Goal: Task Accomplishment & Management: Use online tool/utility

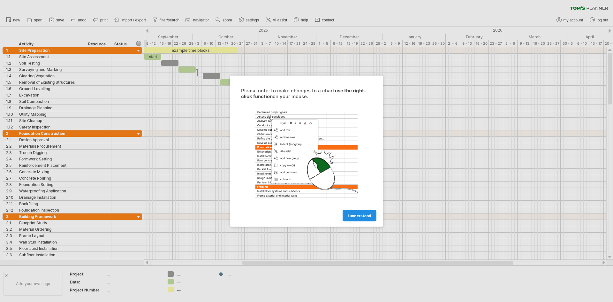
click at [354, 217] on span "I understand" at bounding box center [360, 215] width 24 height 5
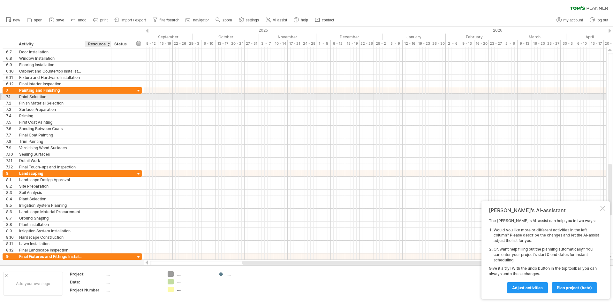
click at [106, 97] on div at bounding box center [97, 97] width 19 height 6
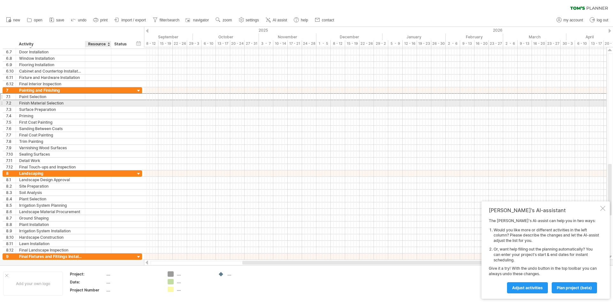
click at [103, 103] on div at bounding box center [97, 103] width 19 height 6
click at [100, 103] on input "text" at bounding box center [97, 103] width 19 height 6
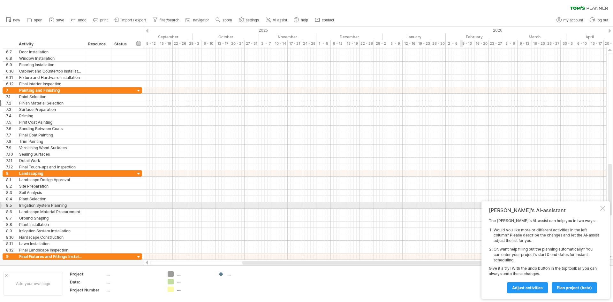
click at [604, 208] on div at bounding box center [602, 208] width 5 height 5
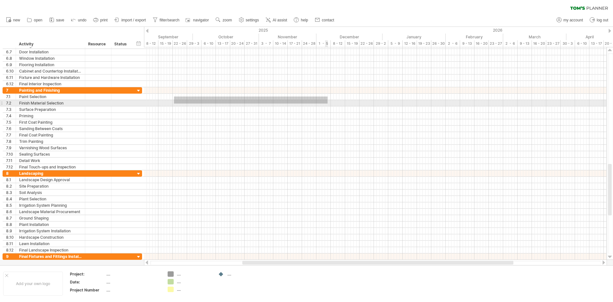
drag, startPoint x: 174, startPoint y: 96, endPoint x: 328, endPoint y: 103, distance: 153.8
click at [328, 103] on div at bounding box center [375, 128] width 463 height 83
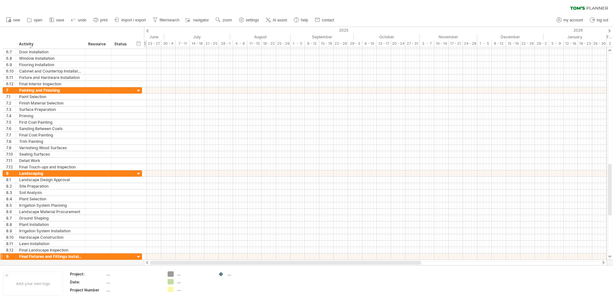
drag, startPoint x: 254, startPoint y: 262, endPoint x: 126, endPoint y: 258, distance: 127.8
click at [126, 258] on div "Trying to reach [DOMAIN_NAME] Connected again... 0% clear filter new 1" at bounding box center [306, 151] width 613 height 302
click at [134, 19] on span "import / export" at bounding box center [133, 20] width 25 height 4
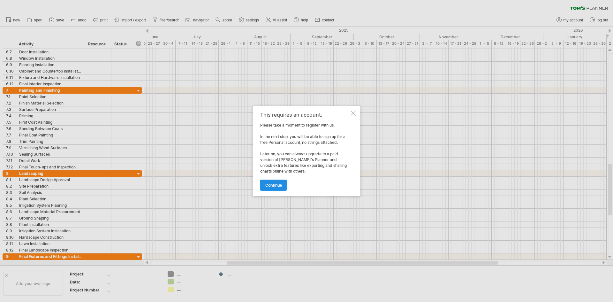
click at [278, 183] on span "continue" at bounding box center [273, 185] width 17 height 5
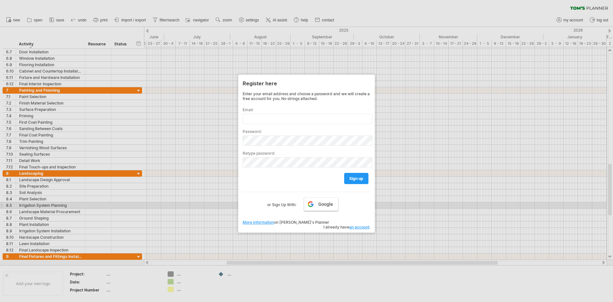
click at [334, 207] on link "Google" at bounding box center [321, 203] width 34 height 13
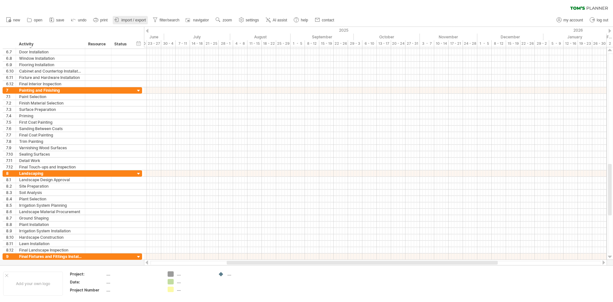
click at [138, 20] on span "import / export" at bounding box center [133, 20] width 25 height 4
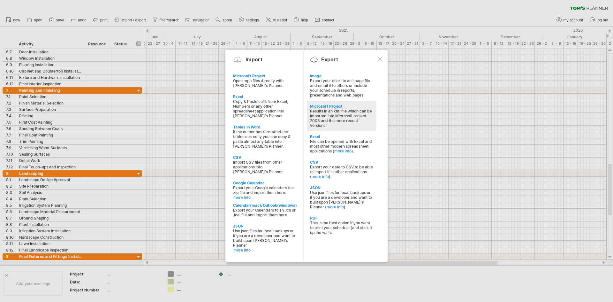
click at [322, 108] on div "Microsoft Project" at bounding box center [341, 106] width 63 height 5
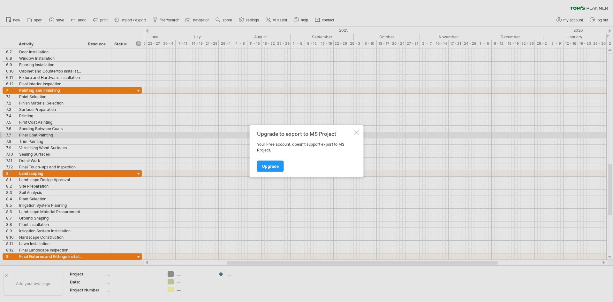
click at [356, 134] on div at bounding box center [356, 131] width 5 height 5
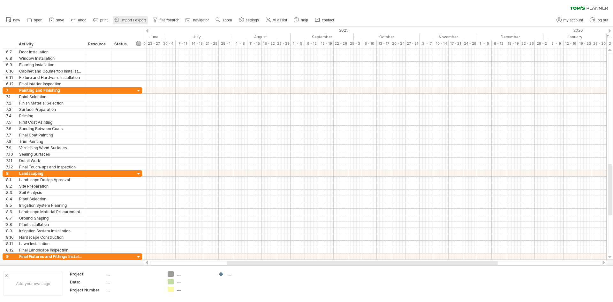
click at [132, 20] on span "import / export" at bounding box center [133, 20] width 25 height 4
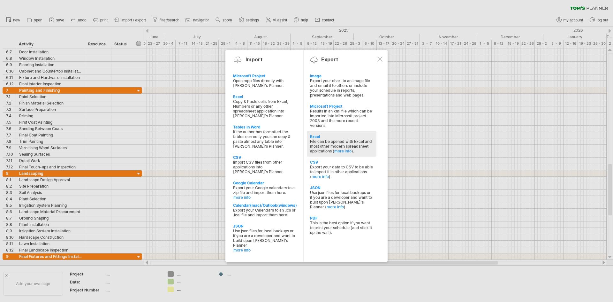
click at [331, 143] on div "File can be opened with Excel and most other modern spreadsheet applications ( …" at bounding box center [341, 146] width 63 height 14
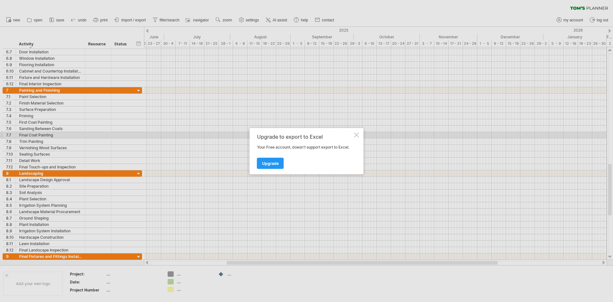
click at [356, 136] on div at bounding box center [356, 134] width 5 height 5
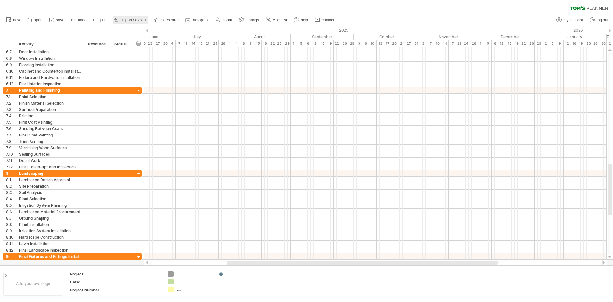
click at [129, 21] on span "import / export" at bounding box center [133, 20] width 25 height 4
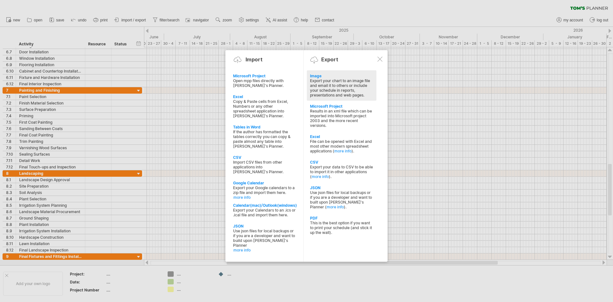
click at [314, 79] on div "Export your chart to an image file and email it to others or include your sched…" at bounding box center [341, 87] width 63 height 19
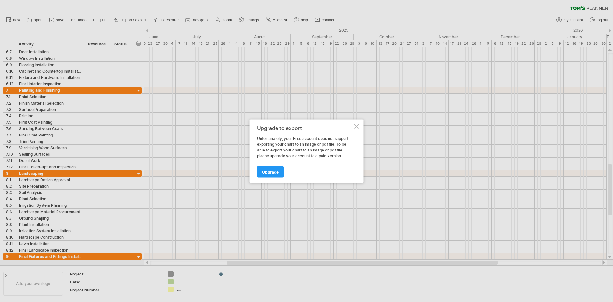
click at [356, 126] on div at bounding box center [356, 126] width 5 height 5
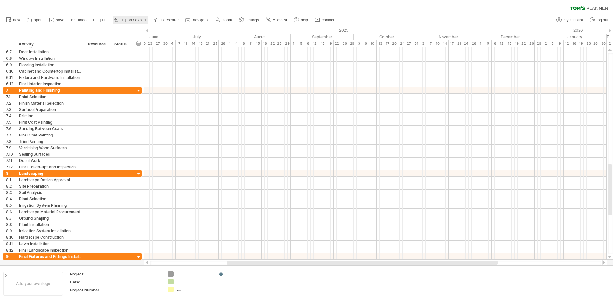
click at [133, 19] on span "import / export" at bounding box center [133, 20] width 25 height 4
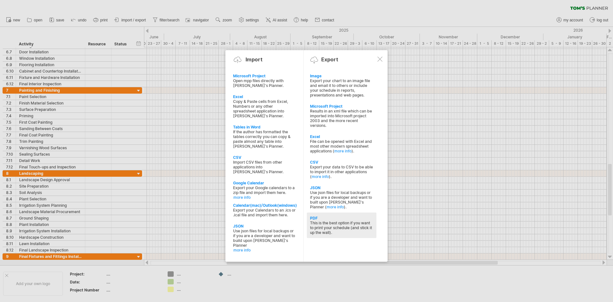
click at [330, 220] on div "This is the best option if you want to print your schedule (and stick it up the…" at bounding box center [341, 227] width 63 height 14
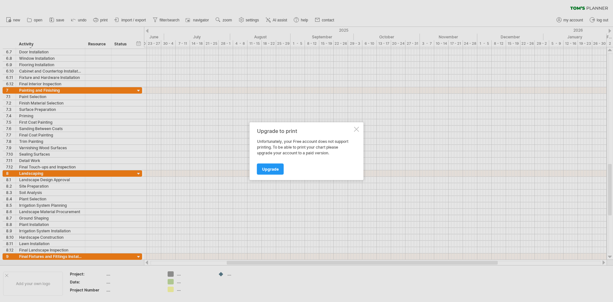
click at [358, 127] on div at bounding box center [356, 128] width 5 height 5
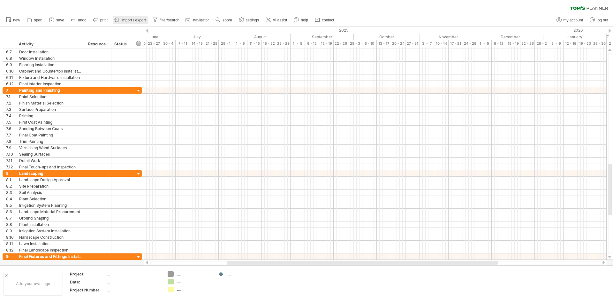
click at [137, 19] on span "import / export" at bounding box center [133, 20] width 25 height 4
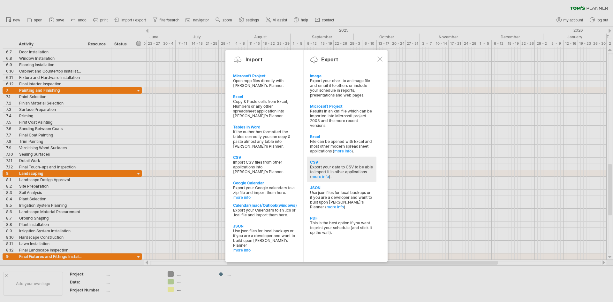
click at [335, 164] on div "Export your data to CSV to be able to import it in other applications ( more in…" at bounding box center [341, 171] width 63 height 14
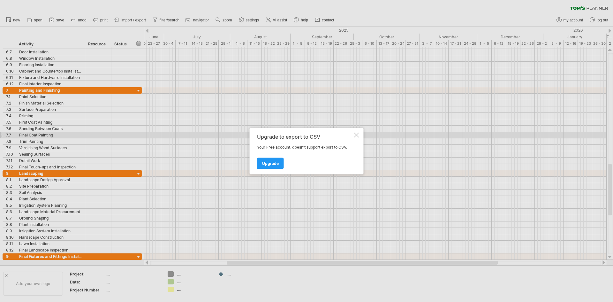
click at [355, 136] on div at bounding box center [356, 134] width 5 height 5
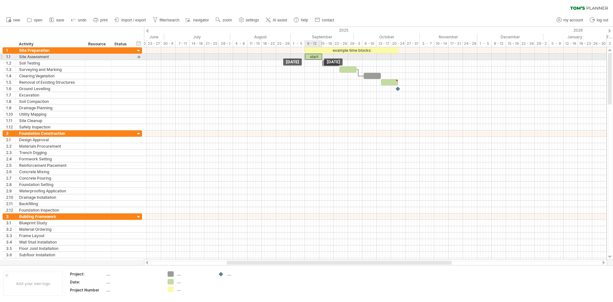
click at [312, 56] on div "start" at bounding box center [313, 57] width 17 height 6
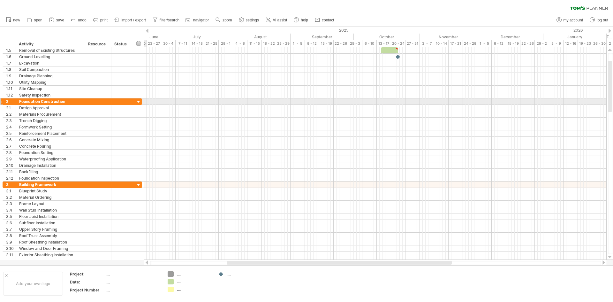
click at [138, 100] on div at bounding box center [139, 102] width 6 height 6
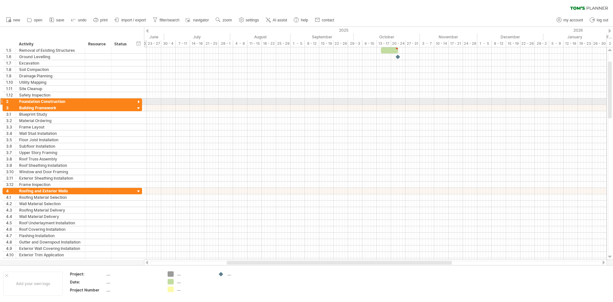
click at [138, 100] on div at bounding box center [139, 102] width 6 height 6
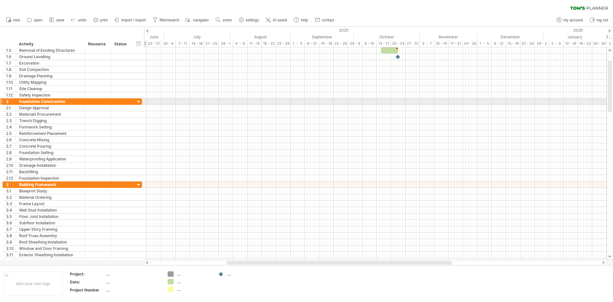
click at [138, 100] on div at bounding box center [139, 102] width 6 height 6
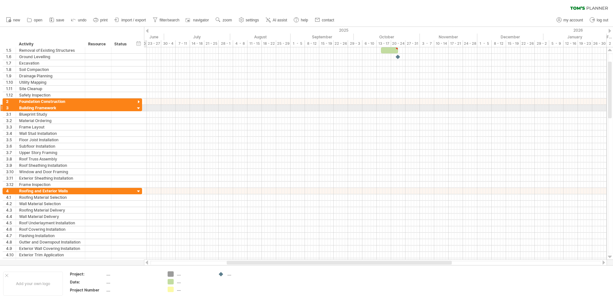
click at [138, 108] on div at bounding box center [139, 108] width 6 height 6
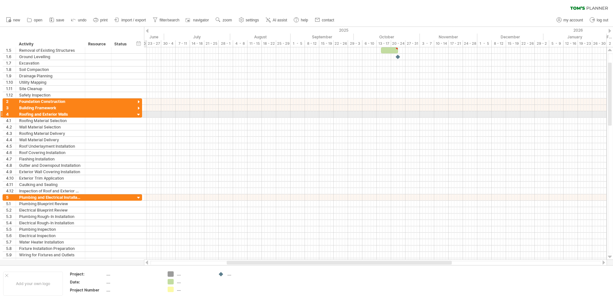
click at [139, 113] on div at bounding box center [139, 115] width 6 height 6
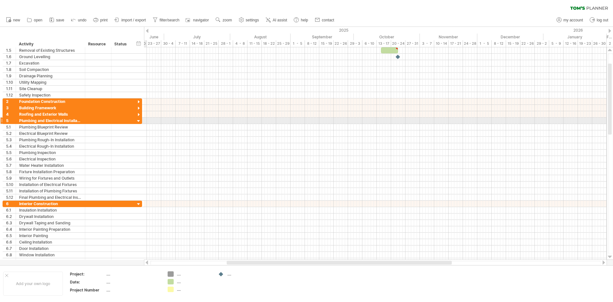
click at [139, 119] on div at bounding box center [139, 121] width 6 height 6
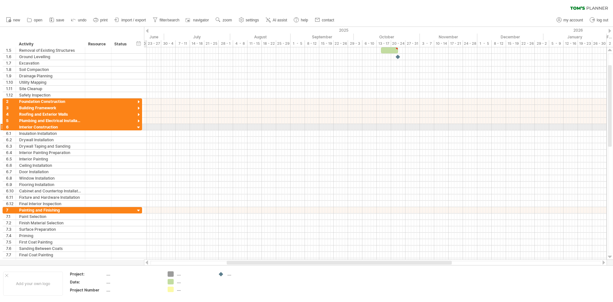
click at [138, 125] on div at bounding box center [139, 128] width 6 height 6
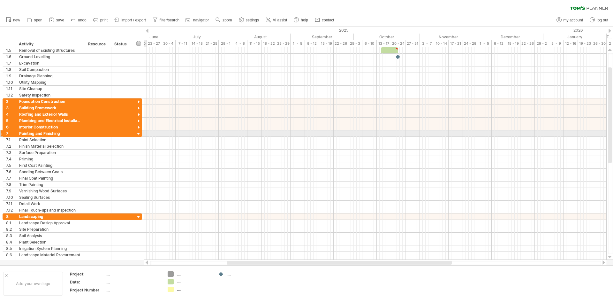
click at [138, 132] on div at bounding box center [139, 134] width 6 height 6
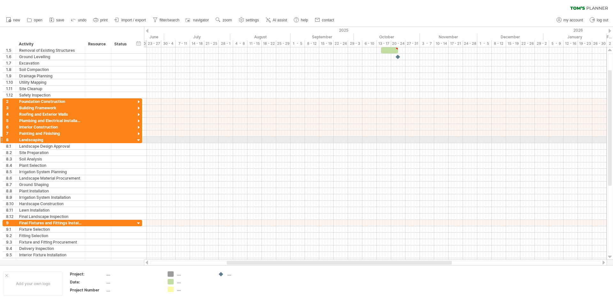
click at [138, 138] on div at bounding box center [139, 140] width 6 height 6
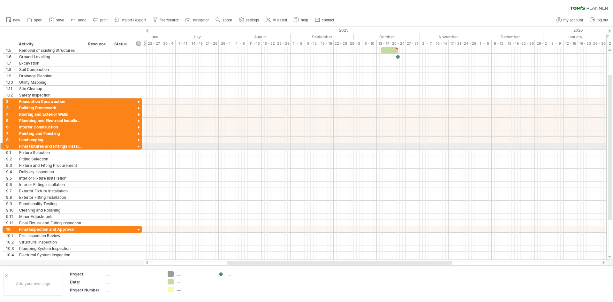
click at [138, 147] on div at bounding box center [139, 147] width 6 height 6
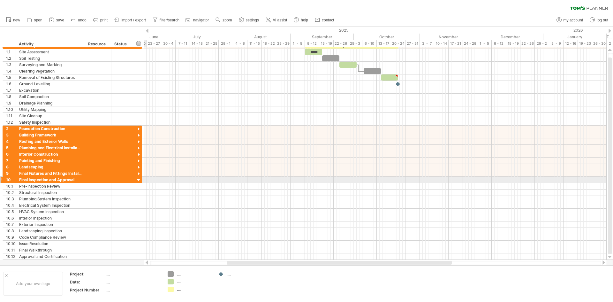
click at [139, 180] on div at bounding box center [139, 180] width 6 height 6
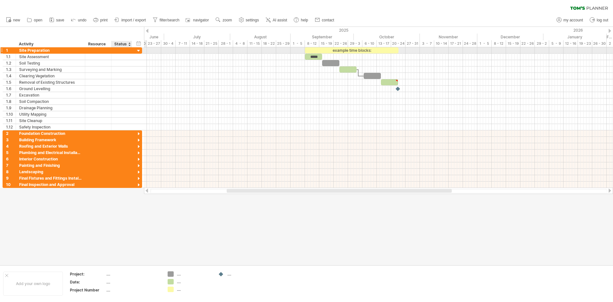
click at [139, 50] on div at bounding box center [139, 51] width 6 height 6
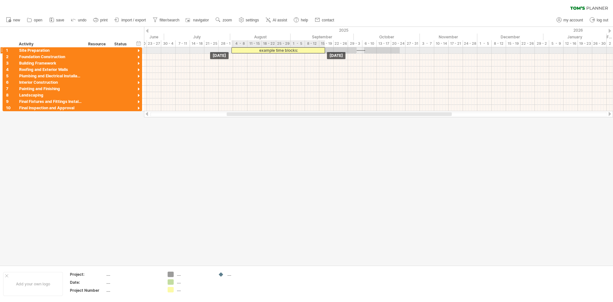
drag, startPoint x: 343, startPoint y: 51, endPoint x: 270, endPoint y: 49, distance: 73.2
click at [270, 49] on div "example time blocks:" at bounding box center [279, 50] width 94 height 6
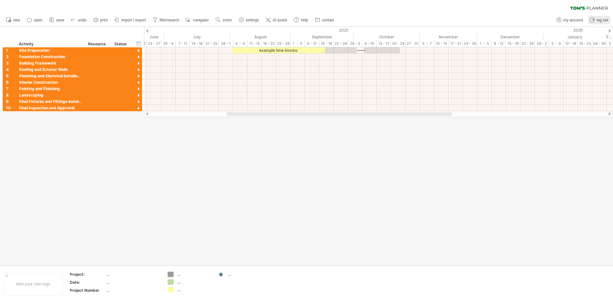
click at [603, 18] on span "log out" at bounding box center [602, 20] width 11 height 4
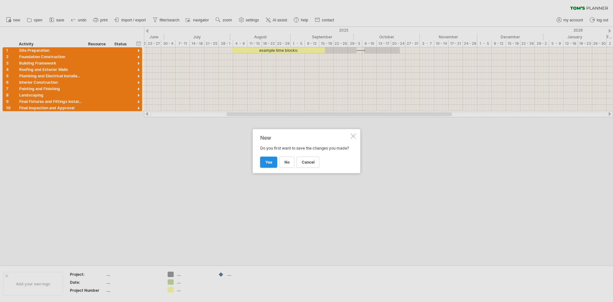
click at [267, 164] on span "yes" at bounding box center [268, 162] width 7 height 5
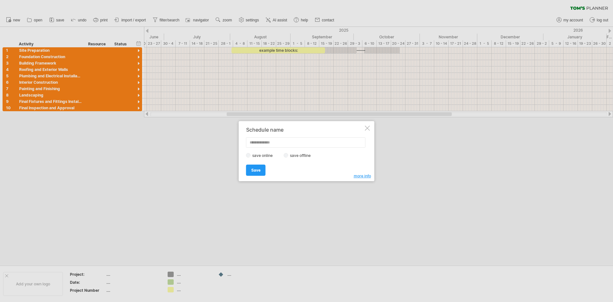
click at [288, 156] on label "save offline" at bounding box center [302, 155] width 28 height 5
click at [351, 142] on input "text" at bounding box center [305, 142] width 119 height 10
type input "**"
click at [263, 170] on link "Save" at bounding box center [255, 169] width 19 height 11
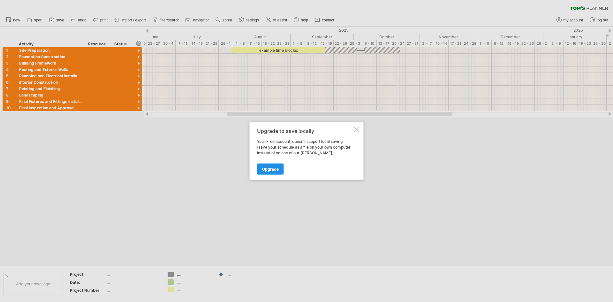
click at [281, 170] on link "Upgrade" at bounding box center [270, 168] width 27 height 11
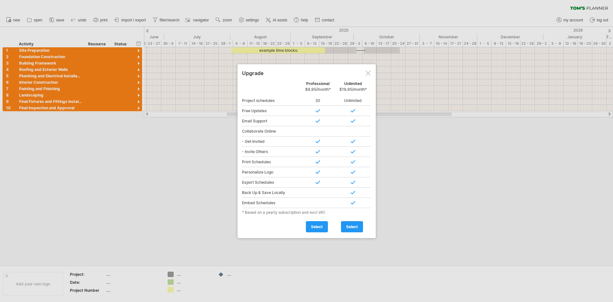
click at [367, 72] on div at bounding box center [368, 73] width 5 height 5
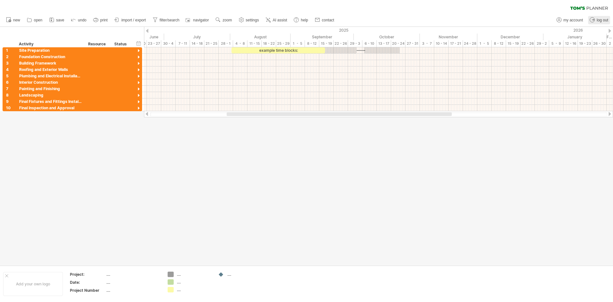
click at [601, 18] on span "log out" at bounding box center [602, 20] width 11 height 4
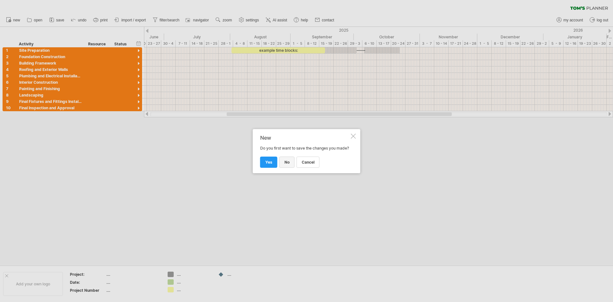
click at [286, 167] on link "no" at bounding box center [286, 161] width 15 height 11
